Goal: Task Accomplishment & Management: Use online tool/utility

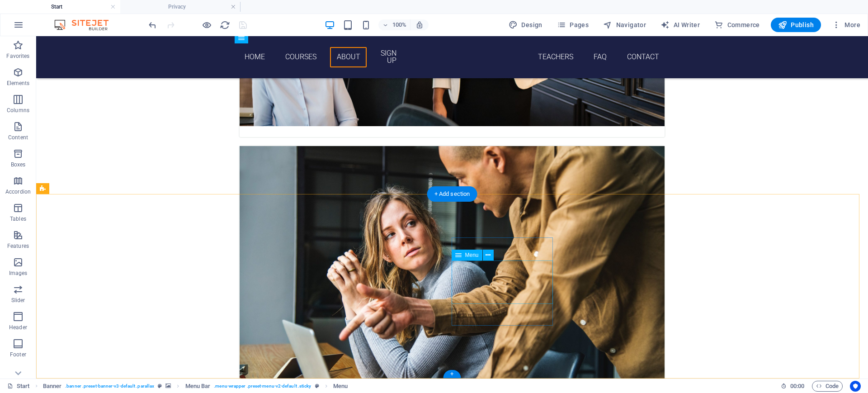
select select
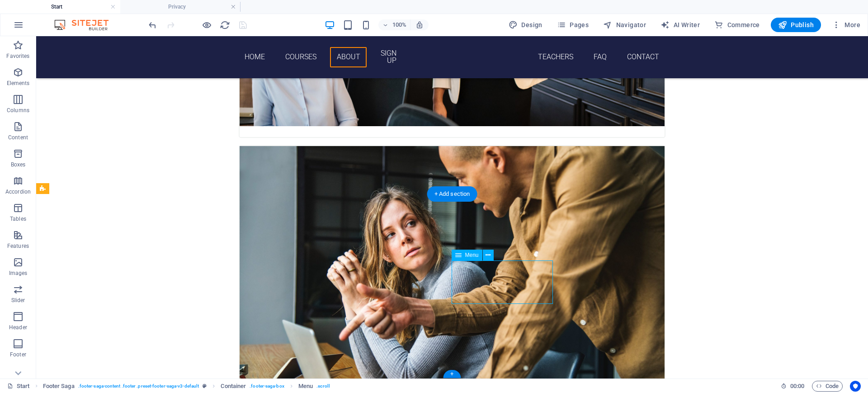
select select
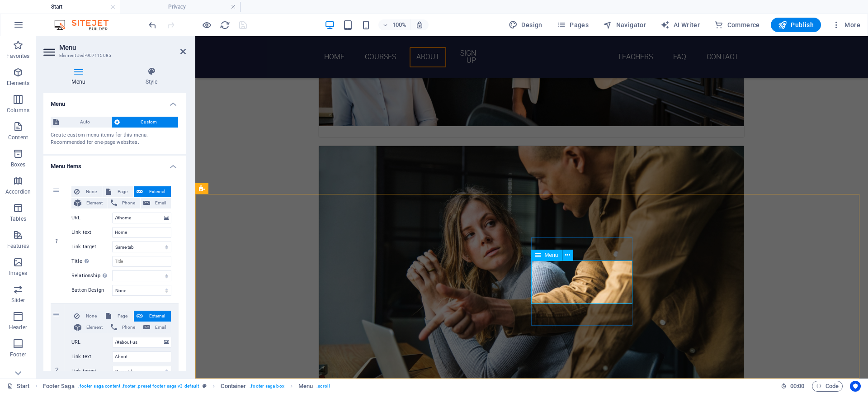
drag, startPoint x: 135, startPoint y: 231, endPoint x: 109, endPoint y: 231, distance: 25.8
click at [109, 231] on div "Link text Home" at bounding box center [121, 232] width 100 height 11
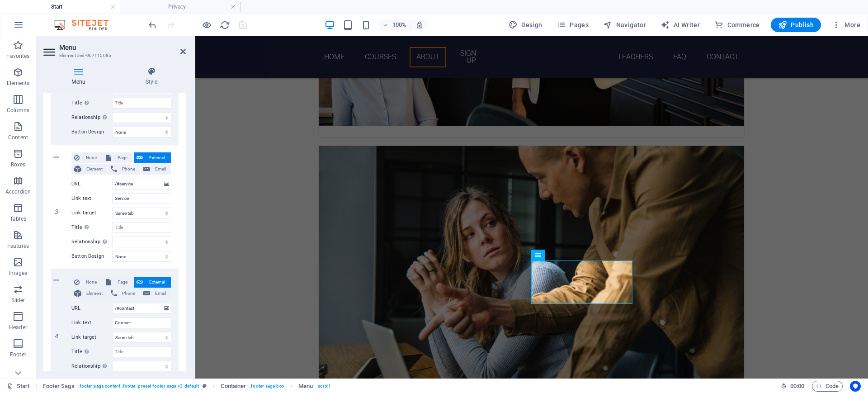
scroll to position [330, 0]
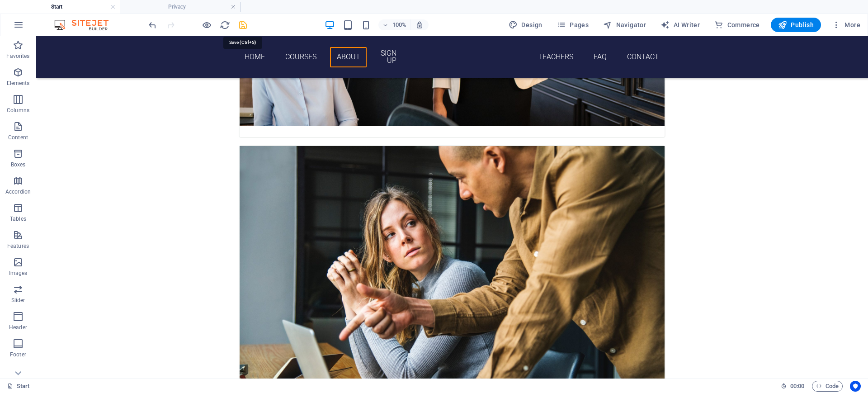
click at [242, 24] on icon "save" at bounding box center [243, 25] width 10 height 10
